Goal: Navigation & Orientation: Find specific page/section

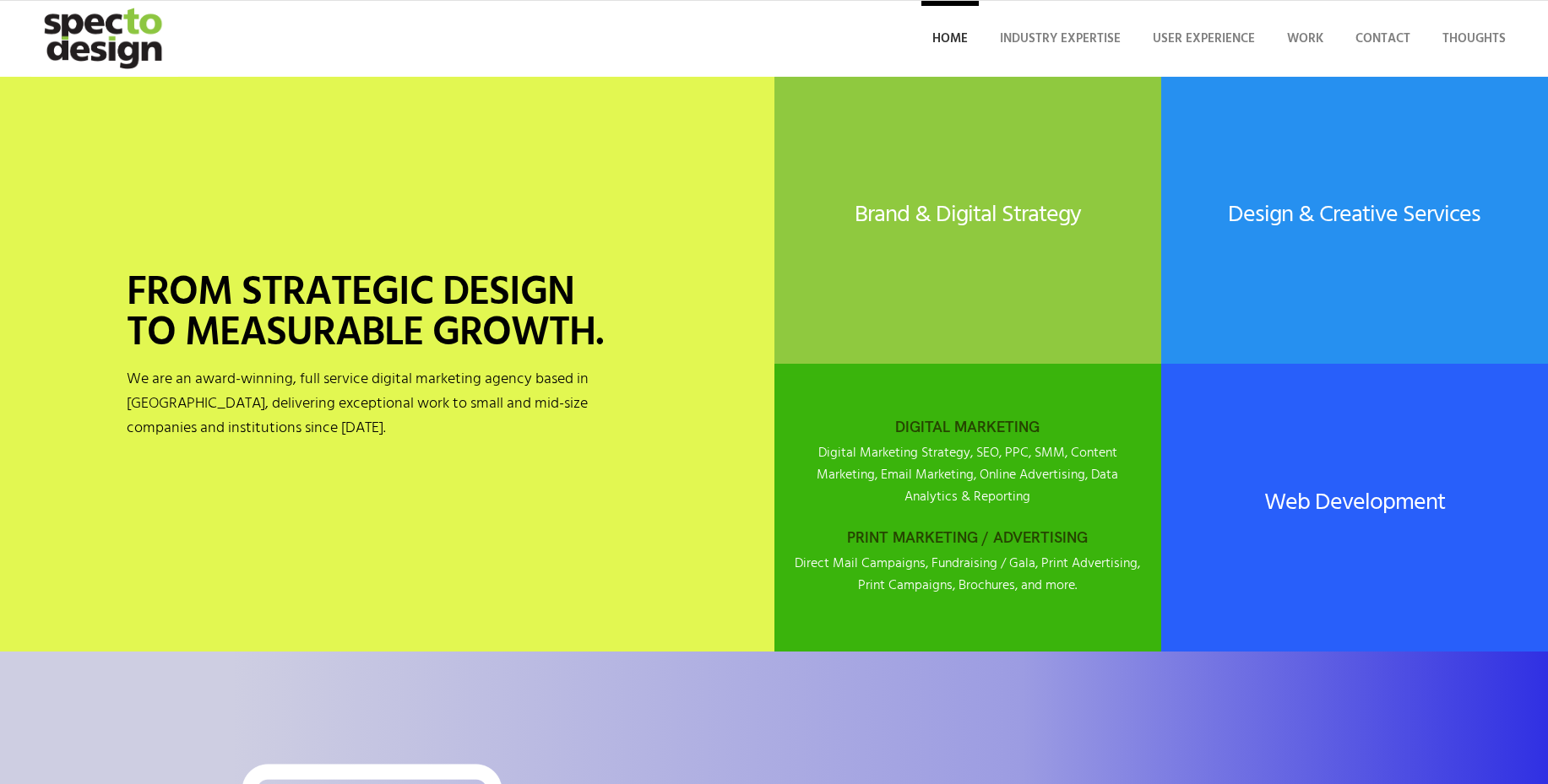
click at [932, 514] on div "DIGITAL MARKETING Digital Marketing Strategy, SEO, PPC, SMM, Content Marketing,…" at bounding box center [967, 507] width 387 height 263
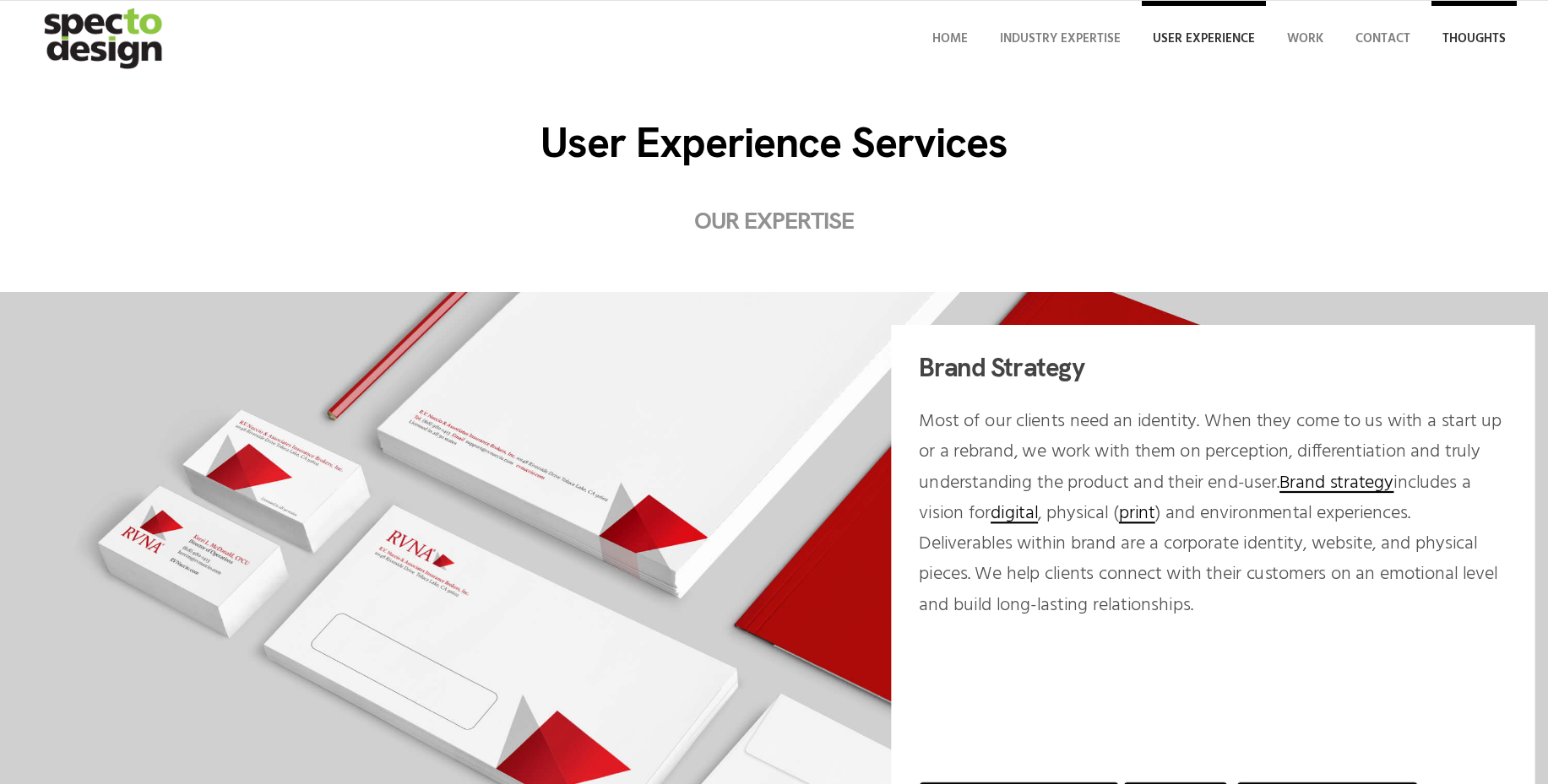
click at [1477, 42] on span "Thoughts" at bounding box center [1473, 39] width 63 height 20
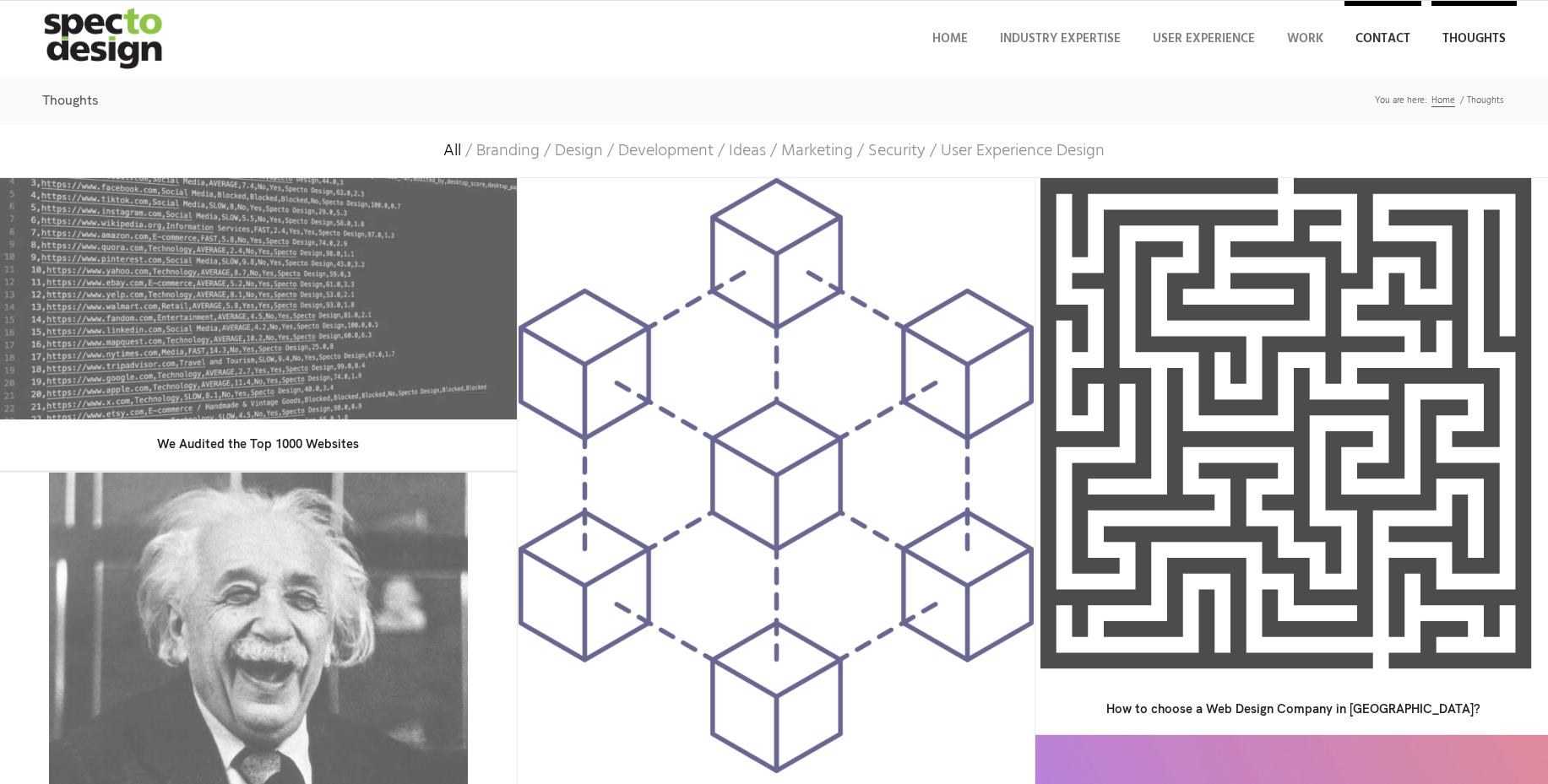
click at [1366, 41] on span "Contact" at bounding box center [1382, 39] width 55 height 20
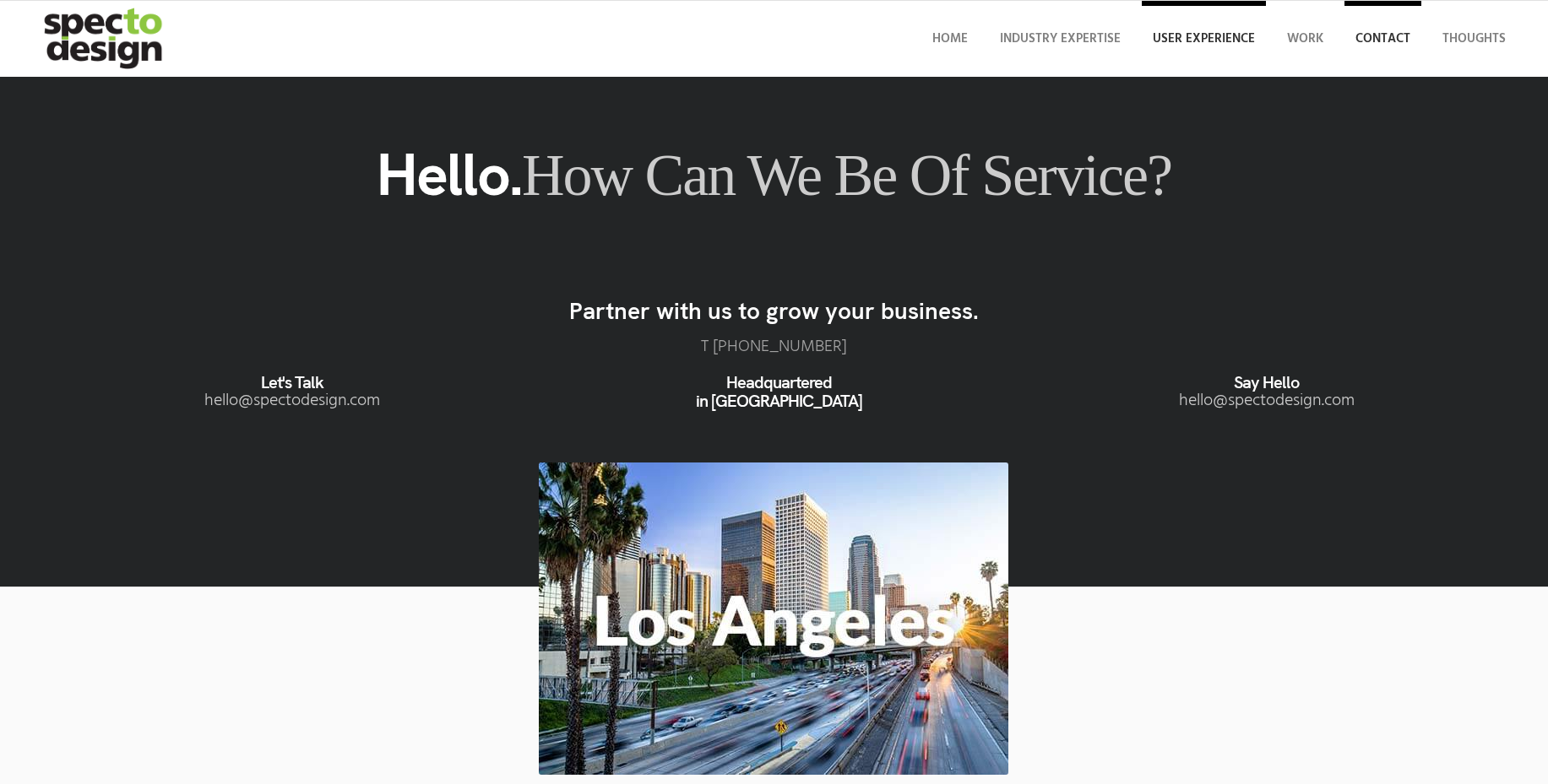
click at [1209, 51] on link "User Experience" at bounding box center [1203, 39] width 124 height 76
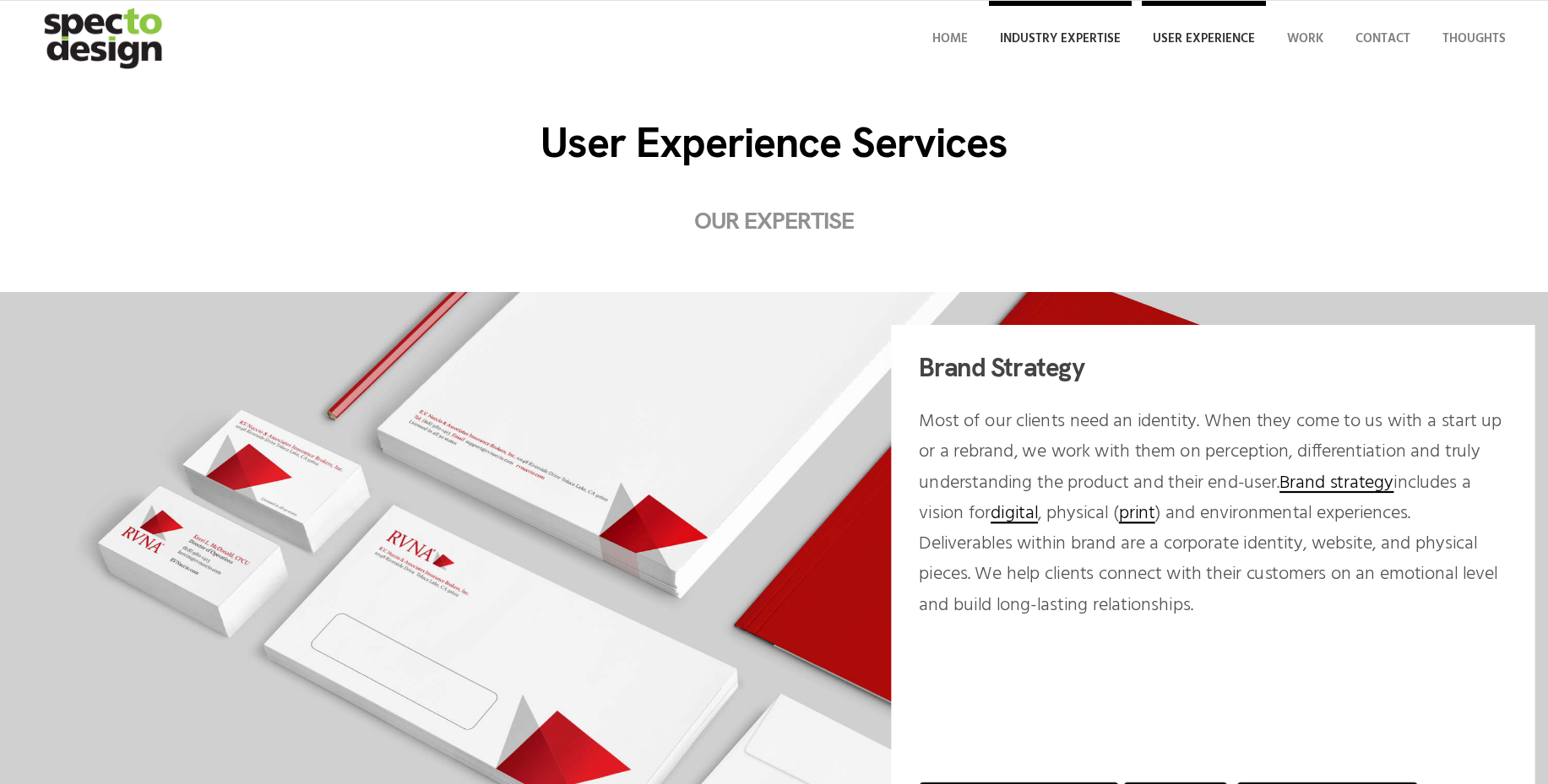
click at [1062, 49] on link "Industry Expertise" at bounding box center [1059, 39] width 143 height 76
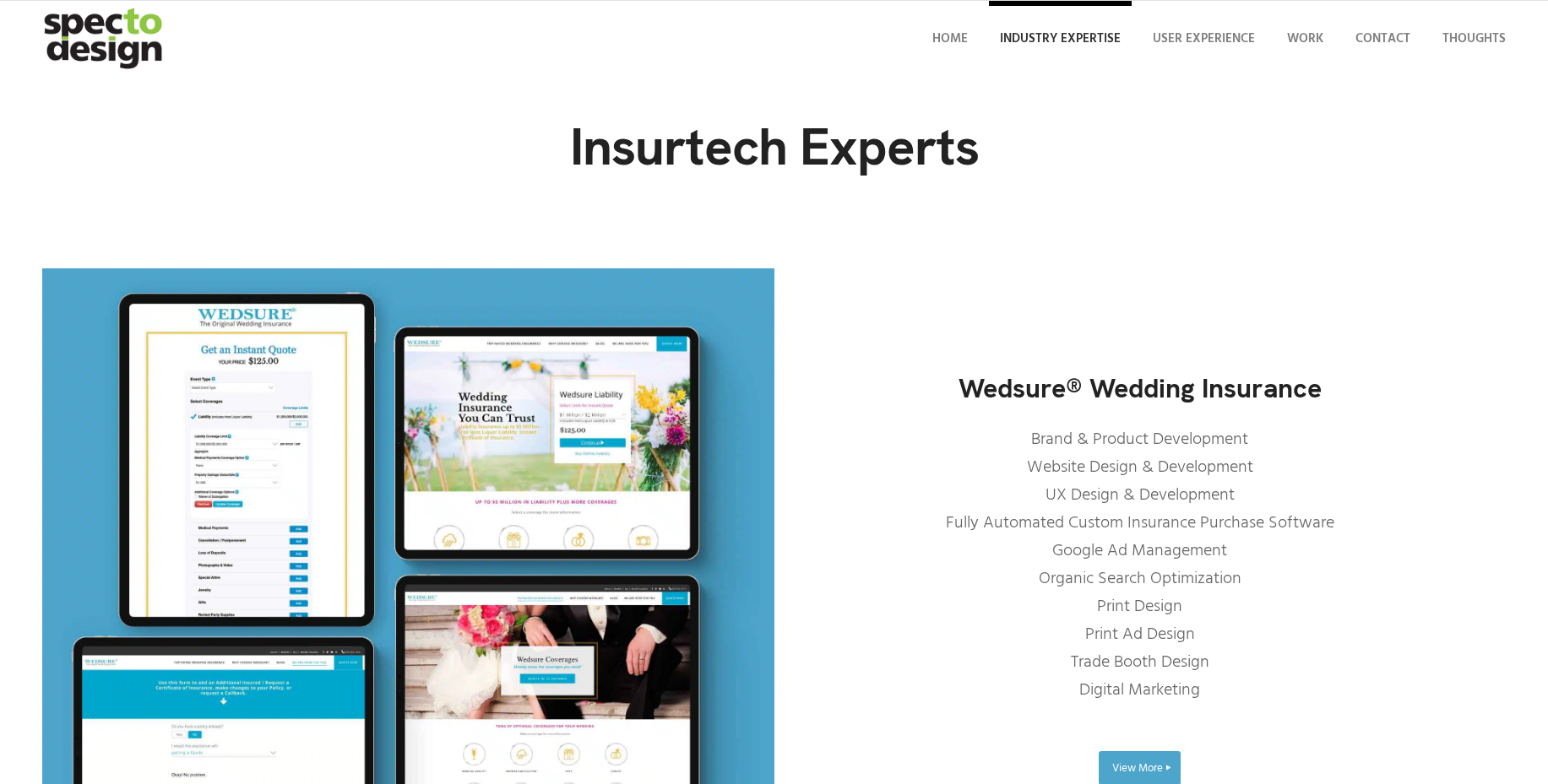
click at [122, 58] on img "specto-logo-2020" at bounding box center [104, 39] width 147 height 76
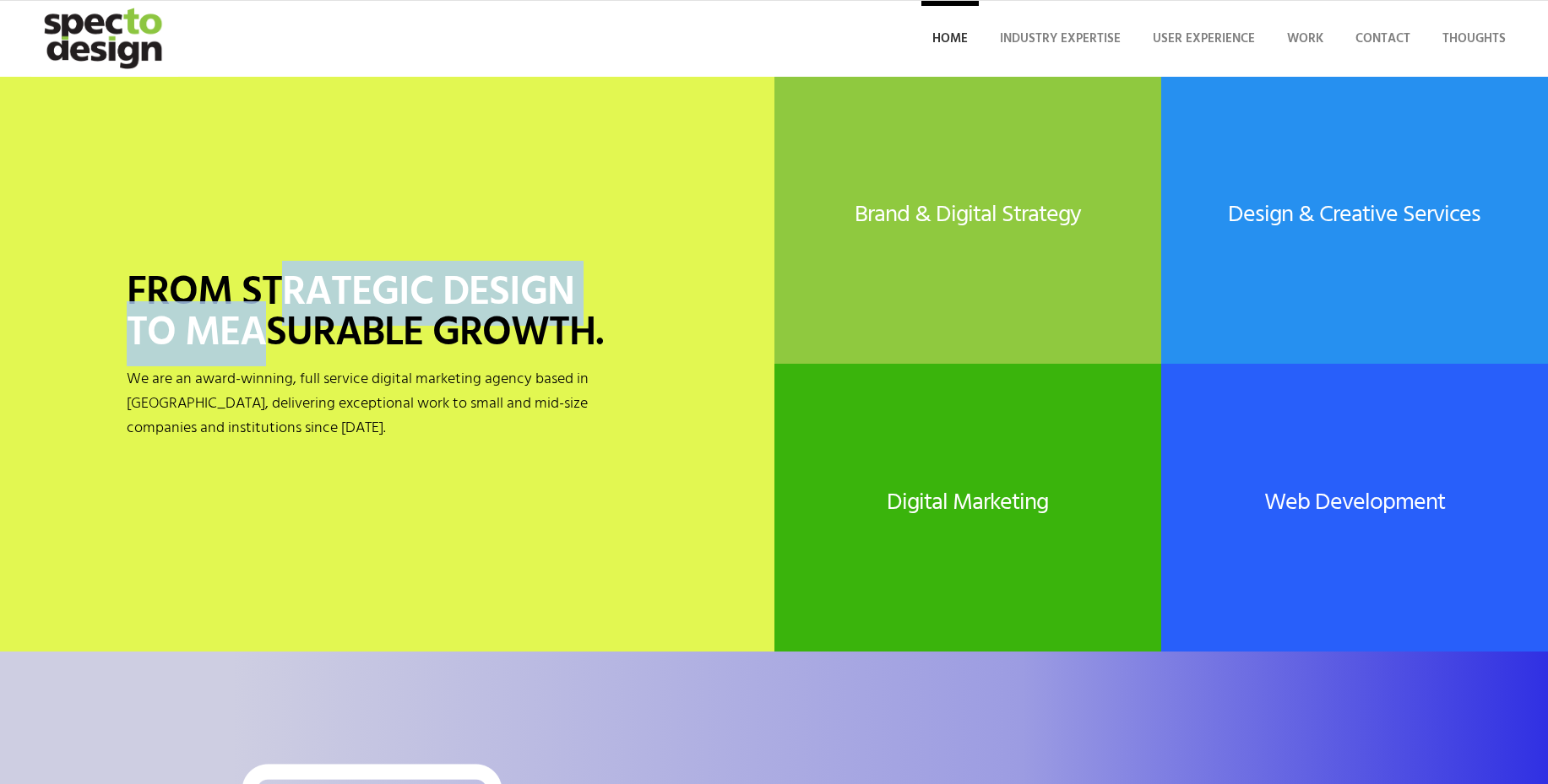
drag, startPoint x: 278, startPoint y: 312, endPoint x: 266, endPoint y: 334, distance: 25.1
click at [267, 335] on h1 "FROM STRATEGIC DESIGN TO MEASURABLE GROWTH." at bounding box center [387, 314] width 521 height 81
click at [265, 334] on h1 "FROM STRATEGIC DESIGN TO MEASURABLE GROWTH." at bounding box center [387, 314] width 521 height 81
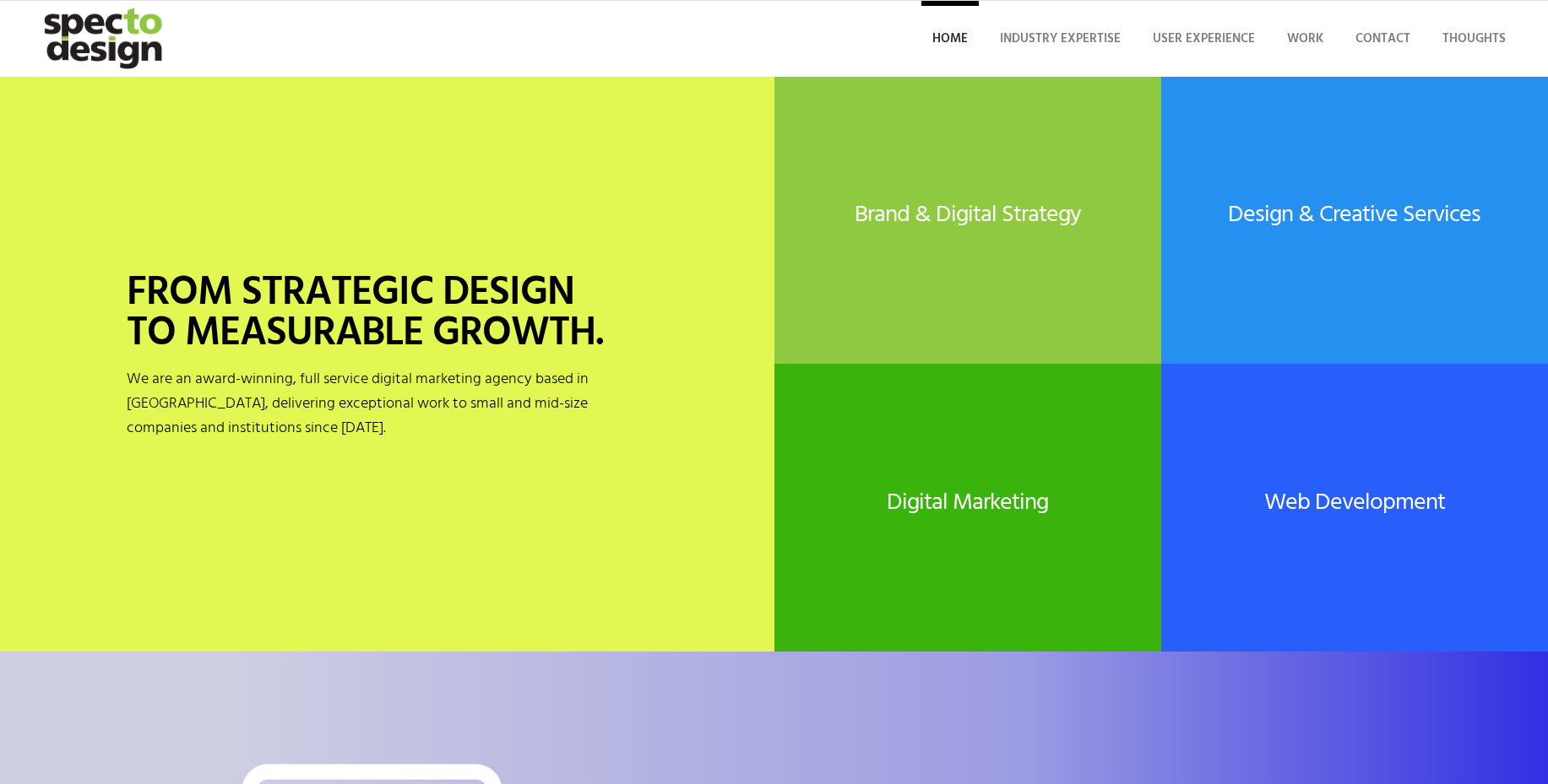
click at [301, 403] on p "We are an award-winning, full service digital marketing agency based in [GEOGRA…" at bounding box center [387, 404] width 521 height 74
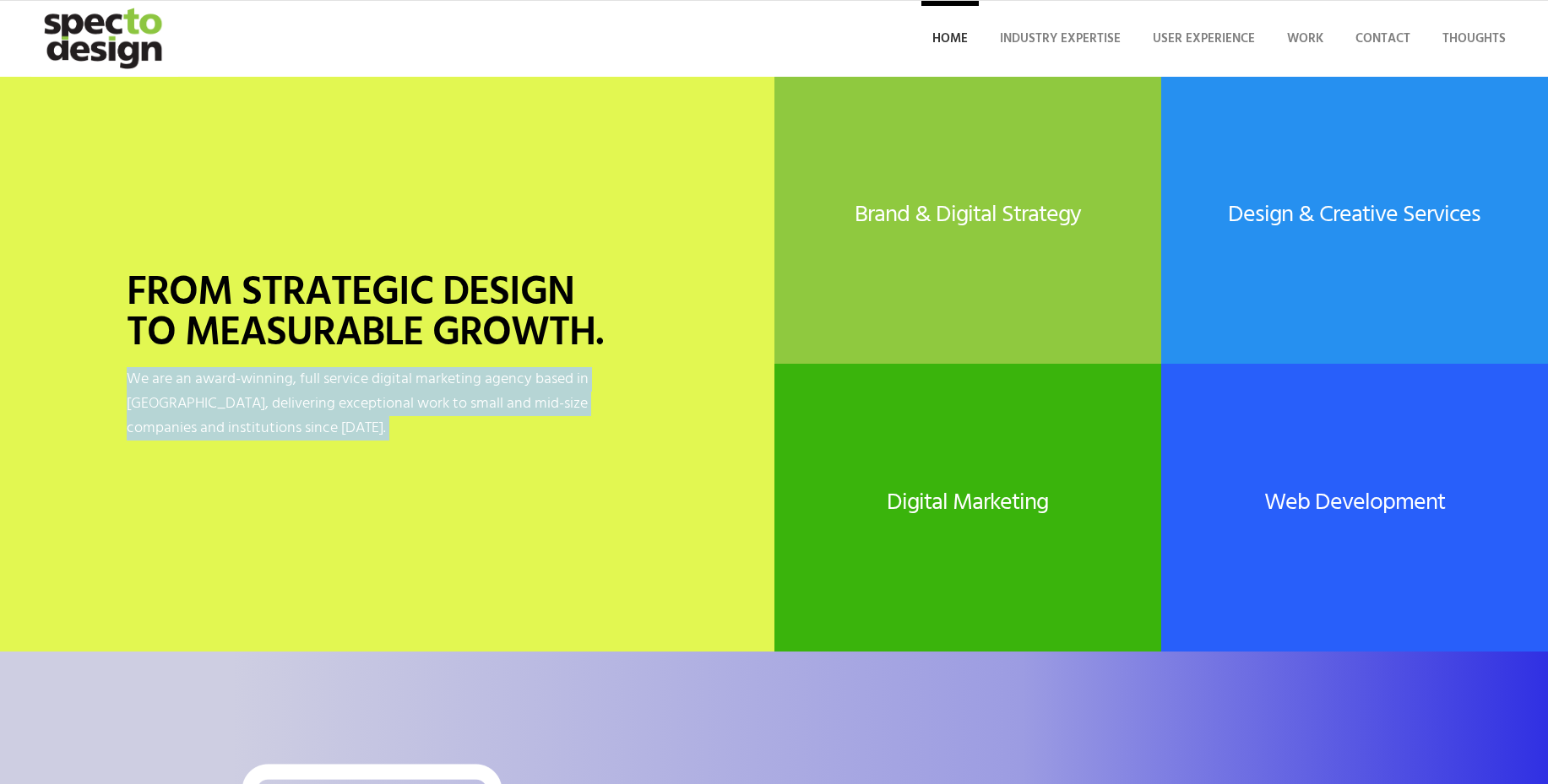
click at [301, 403] on p "We are an award-winning, full service digital marketing agency based in [GEOGRA…" at bounding box center [387, 404] width 521 height 74
click at [277, 382] on p "We are an award-winning, full service digital marketing agency based in [GEOGRA…" at bounding box center [387, 404] width 521 height 74
